Goal: Transaction & Acquisition: Download file/media

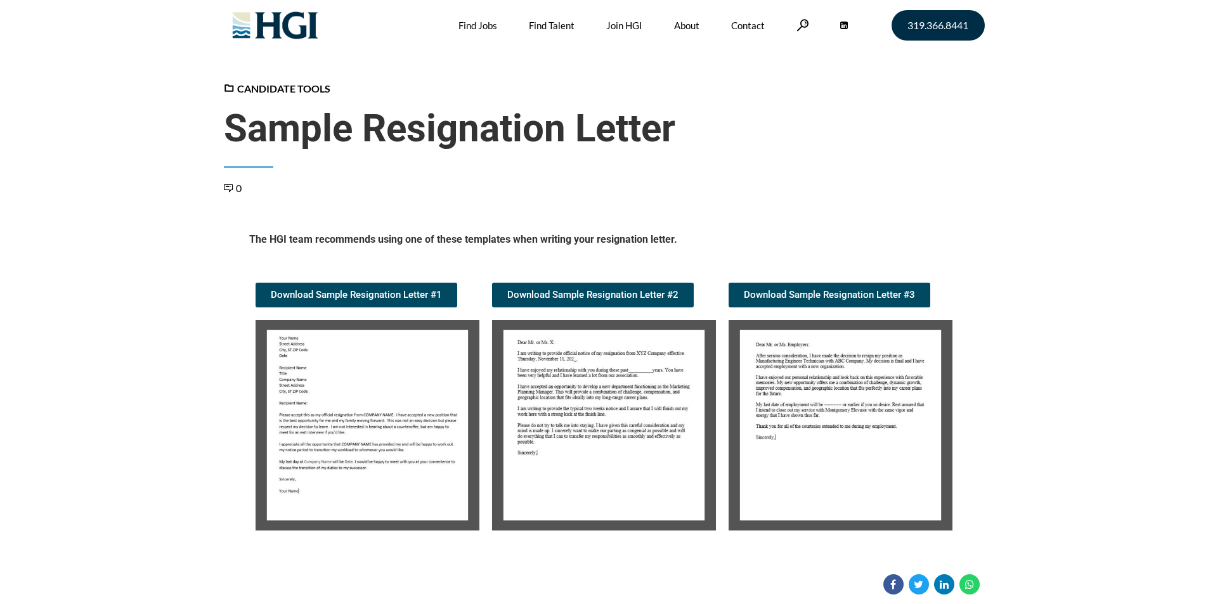
click at [573, 405] on img at bounding box center [604, 425] width 224 height 211
click at [402, 370] on img at bounding box center [368, 425] width 224 height 211
click at [390, 299] on span "Download Sample Resignation Letter #1" at bounding box center [356, 295] width 171 height 10
click at [363, 290] on span "Download Sample Resignation Letter #1" at bounding box center [356, 295] width 171 height 10
click at [397, 290] on span "Download Sample Resignation Letter #1" at bounding box center [356, 295] width 171 height 10
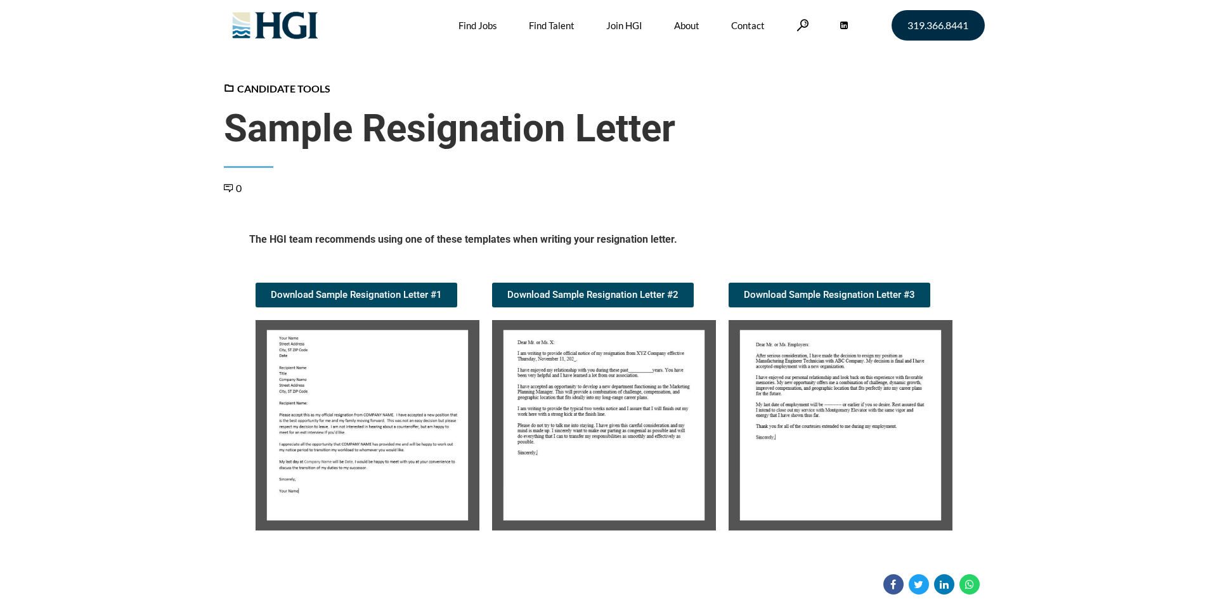
click at [785, 406] on img at bounding box center [841, 425] width 224 height 211
click at [826, 294] on span "Download Sample Resignation Letter #3" at bounding box center [829, 295] width 171 height 10
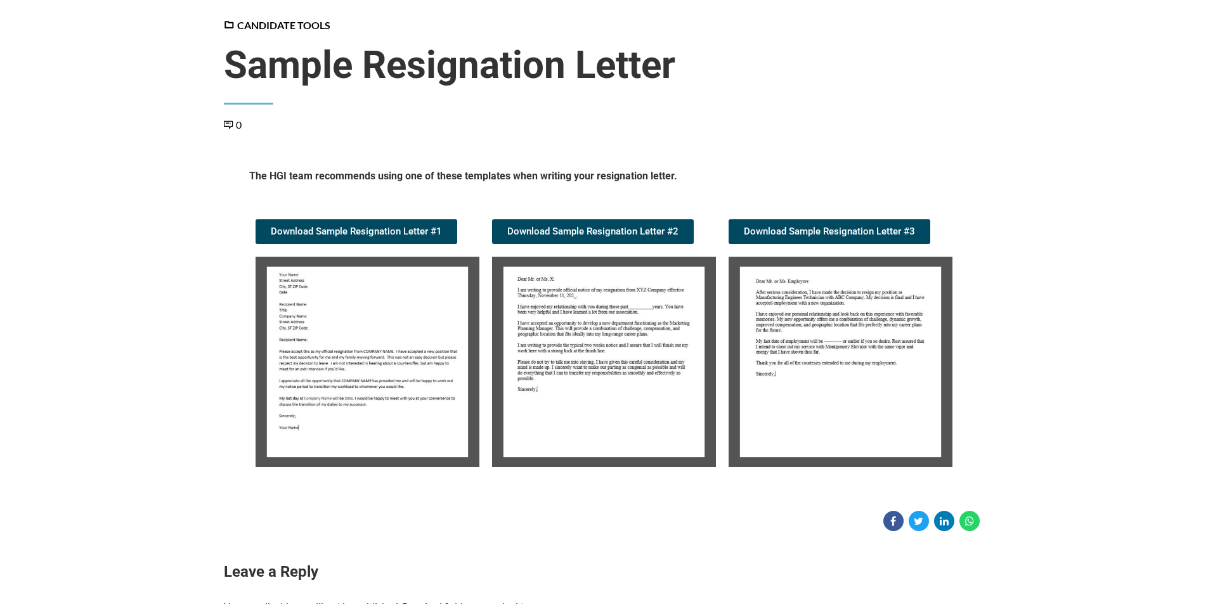
click at [778, 400] on img at bounding box center [841, 362] width 224 height 211
click at [806, 229] on span "Download Sample Resignation Letter #3" at bounding box center [829, 232] width 171 height 10
